Goal: Task Accomplishment & Management: Manage account settings

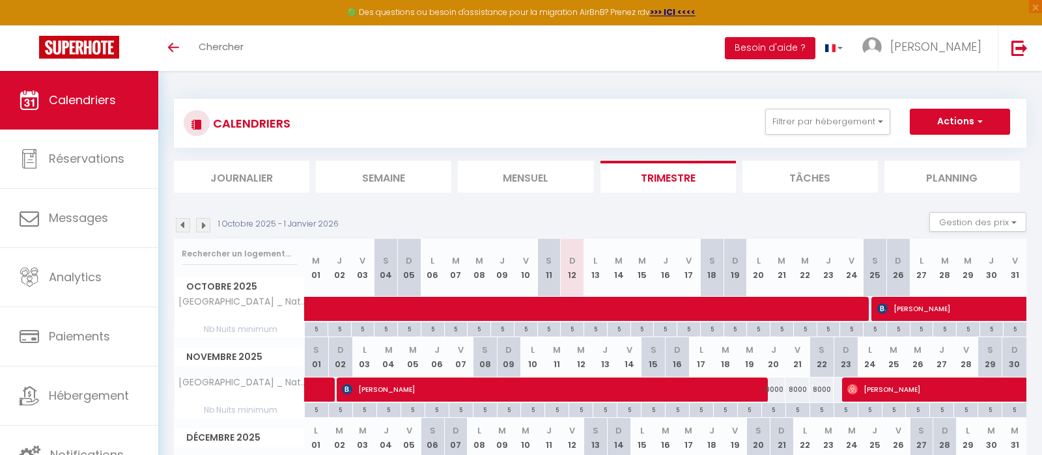
scroll to position [95, 0]
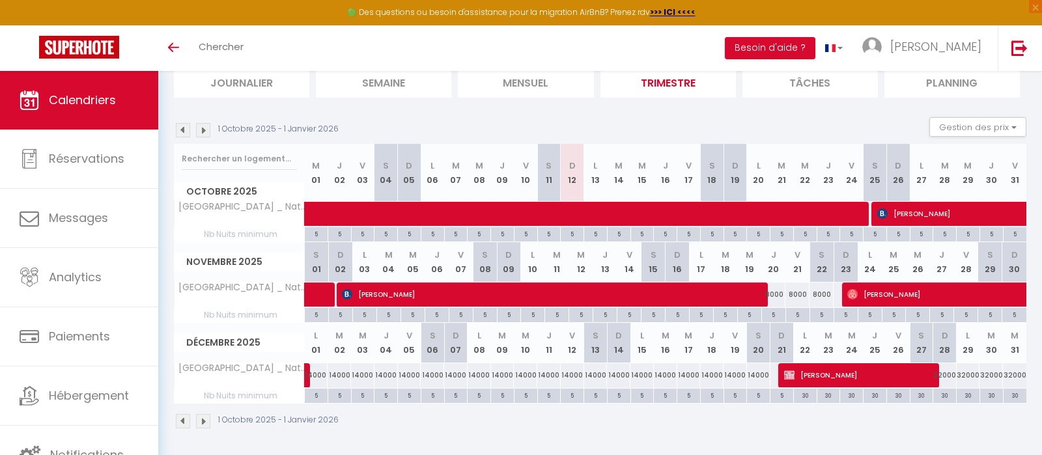
click at [944, 393] on div "30" at bounding box center [944, 395] width 23 height 12
type input "30"
type input "Dim 28 Décembre 2025"
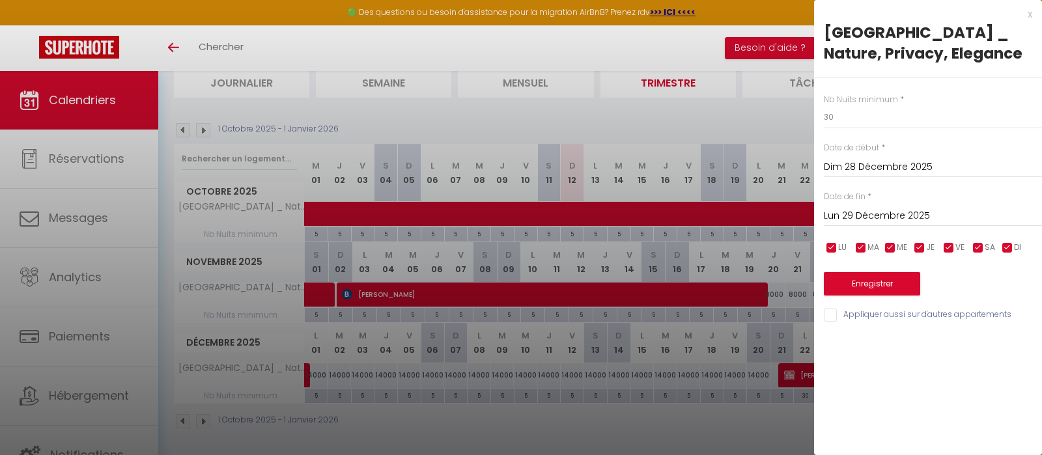
click at [897, 208] on input "Lun 29 Décembre 2025" at bounding box center [933, 216] width 218 height 17
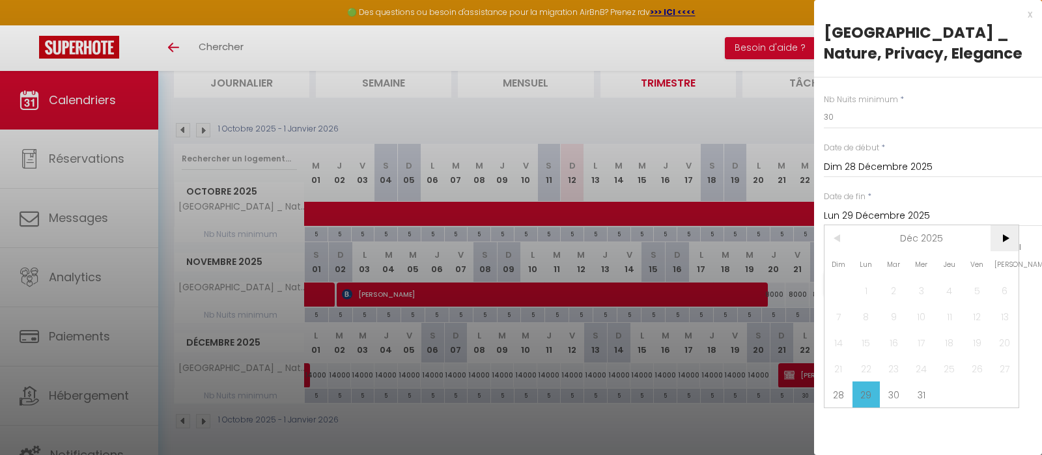
click at [1004, 247] on span ">" at bounding box center [1004, 238] width 28 height 26
click at [920, 318] on span "7" at bounding box center [922, 316] width 28 height 26
type input "Mer 07 Janvier 2026"
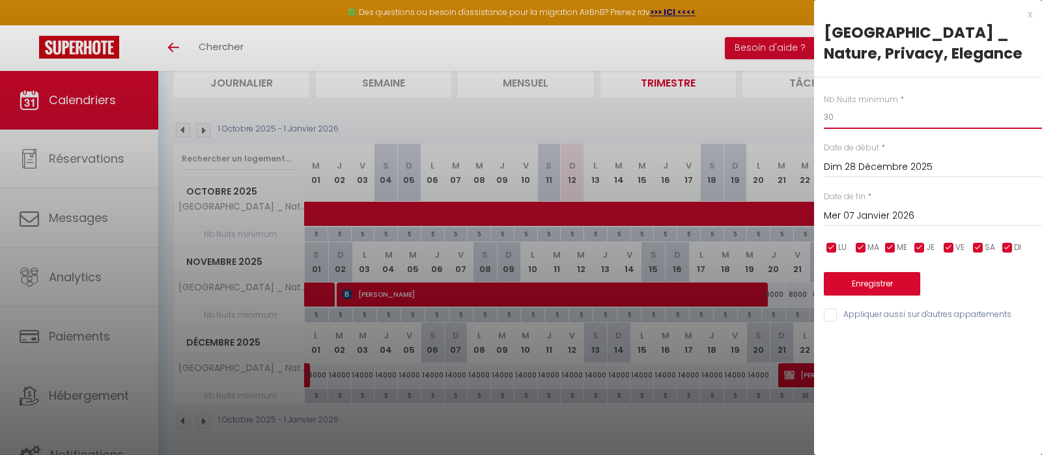
click at [876, 127] on input "30" at bounding box center [933, 116] width 218 height 23
click at [878, 126] on input "30" at bounding box center [933, 116] width 218 height 23
click at [858, 120] on input "30" at bounding box center [933, 116] width 218 height 23
type input "5"
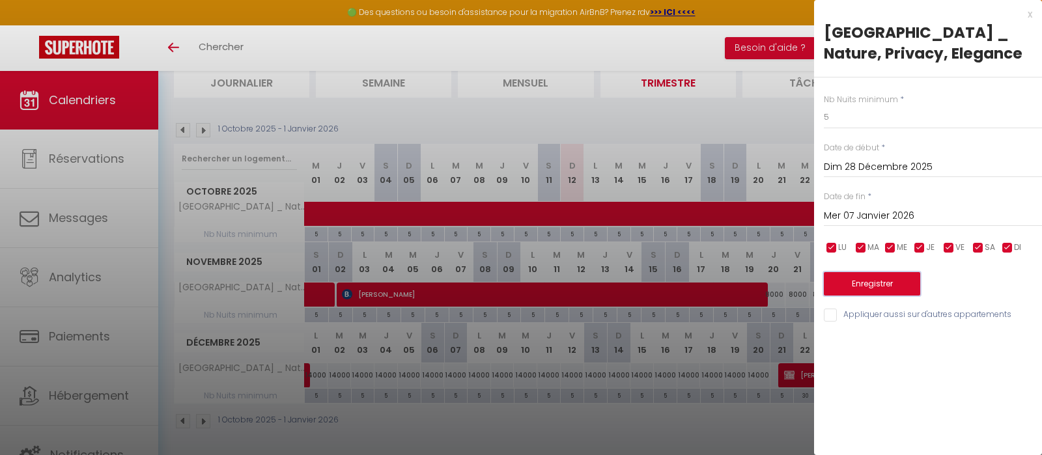
click at [898, 289] on button "Enregistrer" at bounding box center [872, 283] width 96 height 23
